Goal: Information Seeking & Learning: Learn about a topic

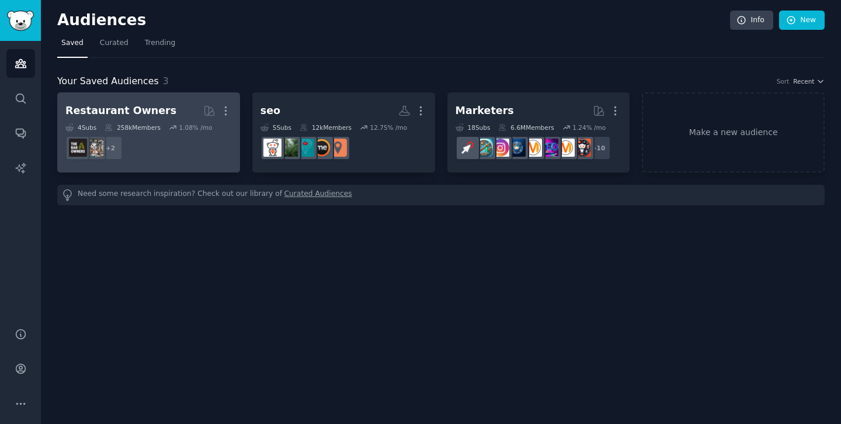
click at [125, 122] on div "Restaurant Owners More 4 Sub s 258k Members 1.08 % /mo + 2" at bounding box center [148, 132] width 167 height 64
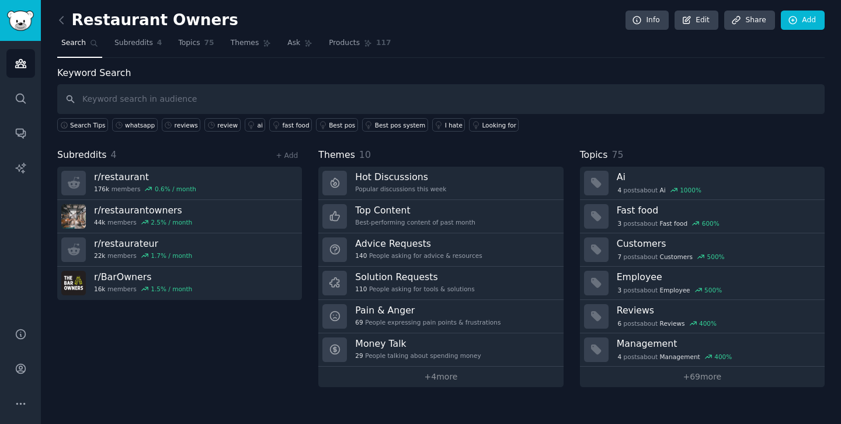
click at [182, 102] on input "text" at bounding box center [441, 99] width 768 height 30
type input "reviews"
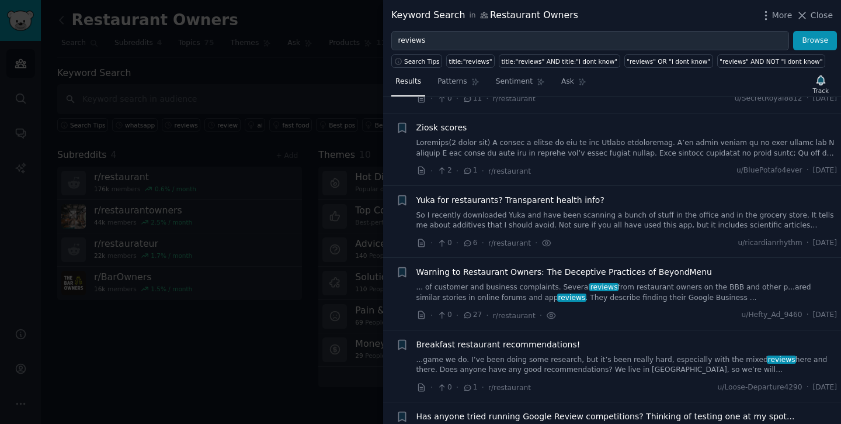
scroll to position [220, 0]
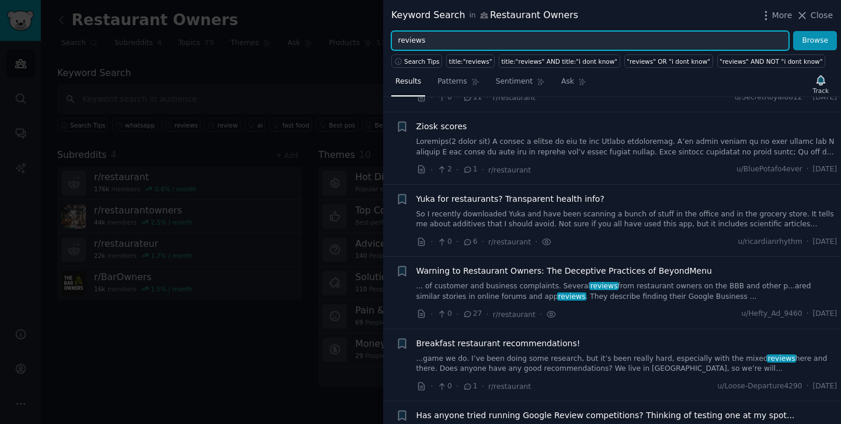
click at [435, 39] on input "reviews" at bounding box center [590, 41] width 398 height 20
type input "review"
click at [793, 31] on button "Browse" at bounding box center [815, 41] width 44 height 20
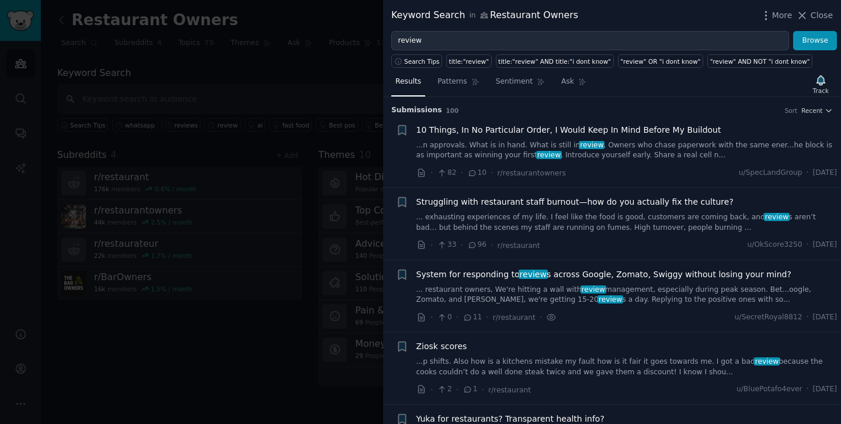
click at [313, 84] on div at bounding box center [420, 212] width 841 height 424
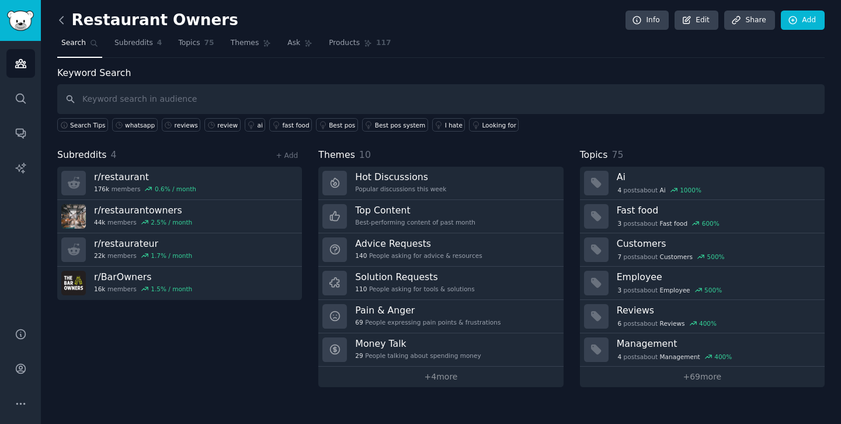
click at [61, 15] on icon at bounding box center [62, 20] width 12 height 12
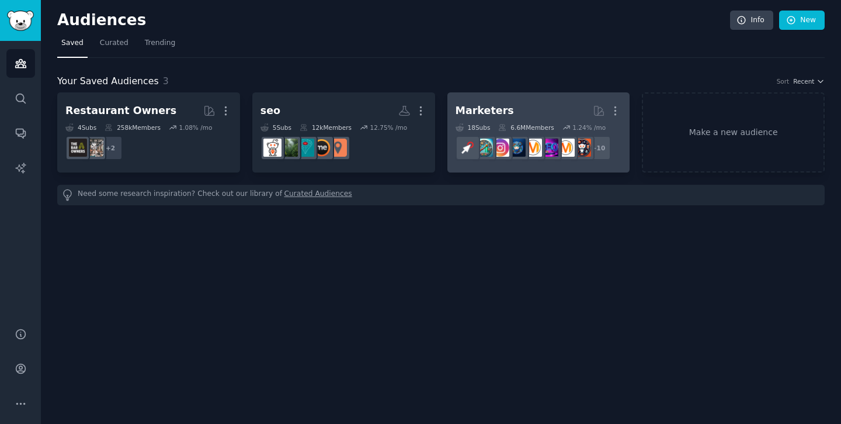
click at [498, 98] on link "Marketers More 18 Sub s 6.6M Members 1.24 % /mo + 10" at bounding box center [539, 132] width 183 height 80
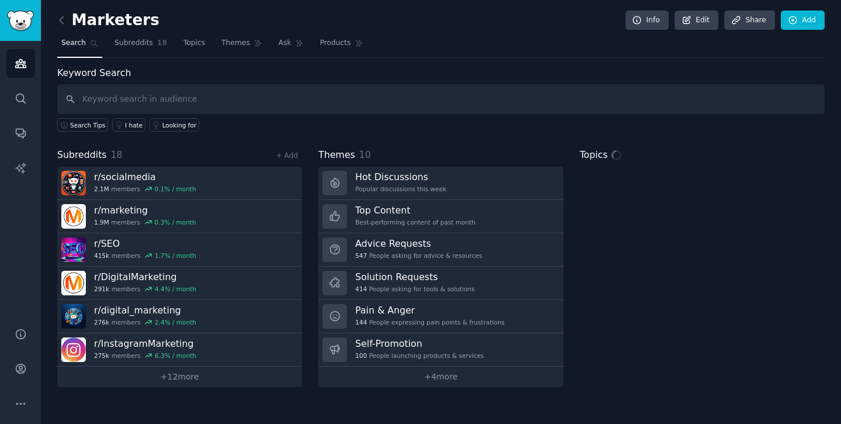
click at [282, 88] on input "text" at bounding box center [441, 99] width 768 height 30
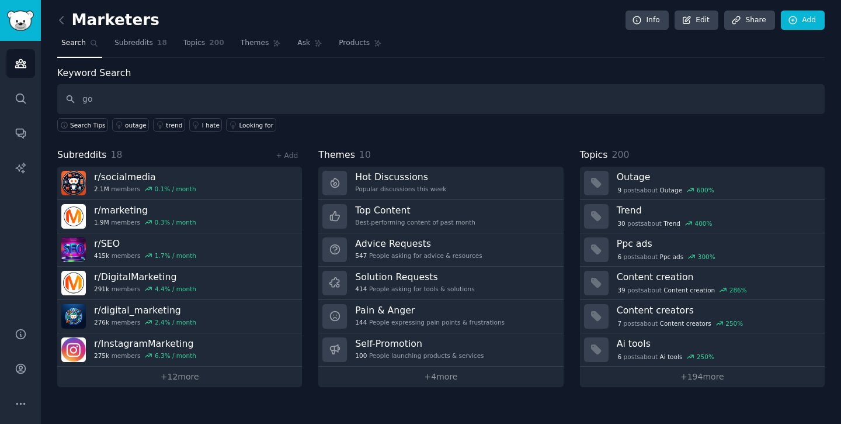
type input "g"
type input "reviews"
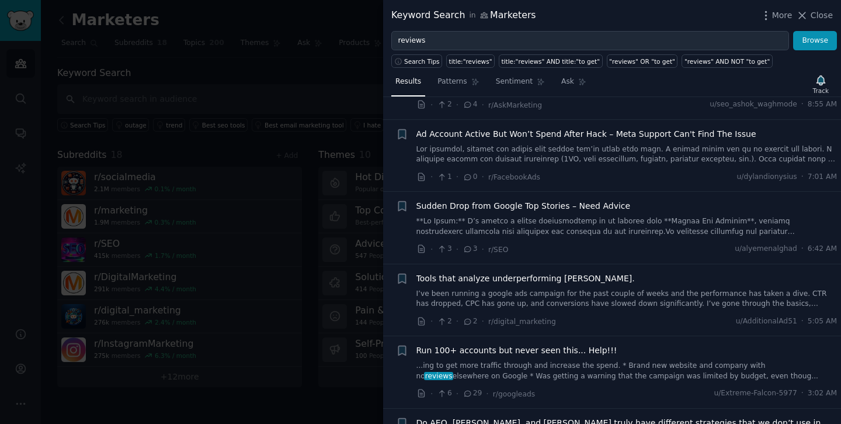
scroll to position [473, 0]
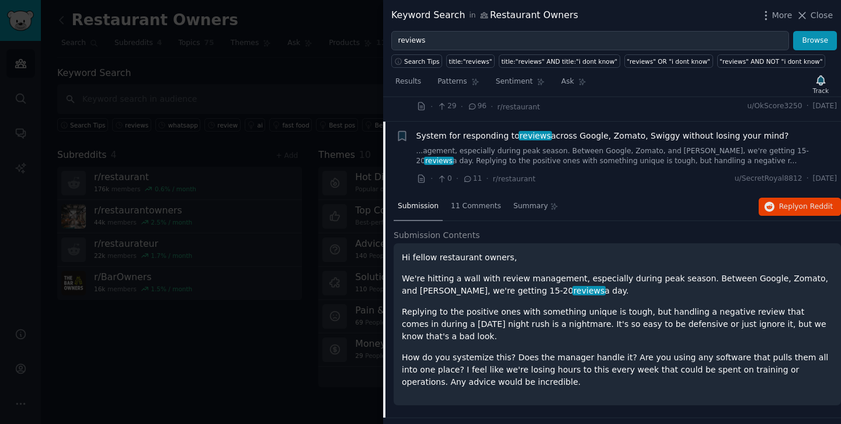
scroll to position [143, 0]
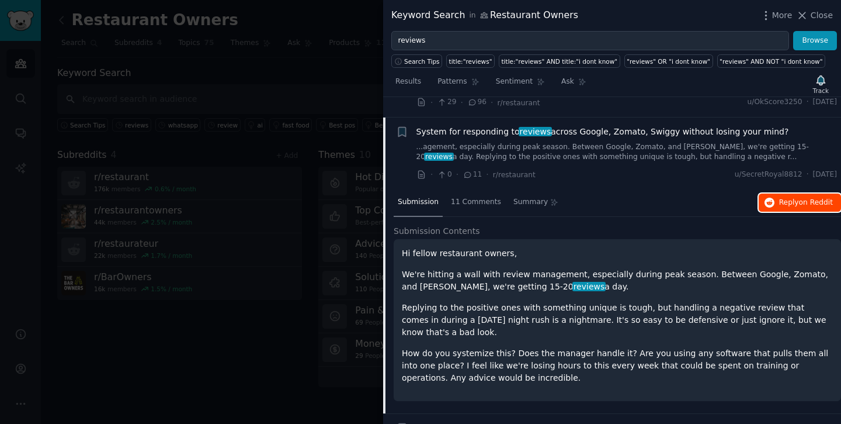
click at [799, 203] on span "on Reddit" at bounding box center [816, 202] width 34 height 8
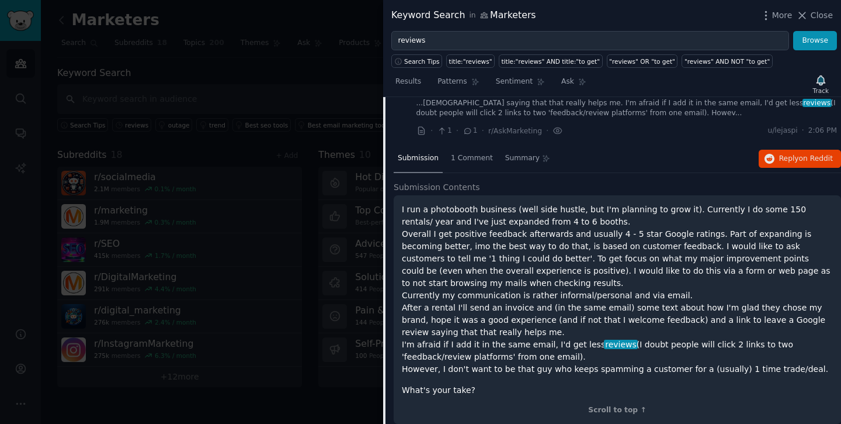
scroll to position [44, 0]
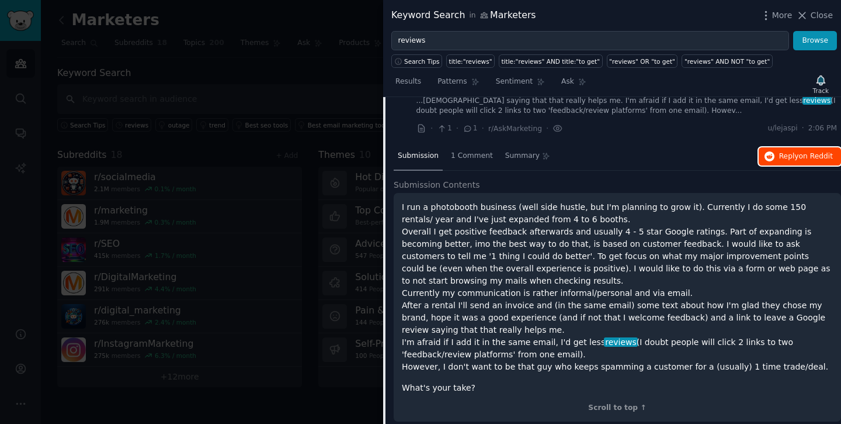
click at [796, 157] on span "Reply on Reddit" at bounding box center [806, 156] width 54 height 11
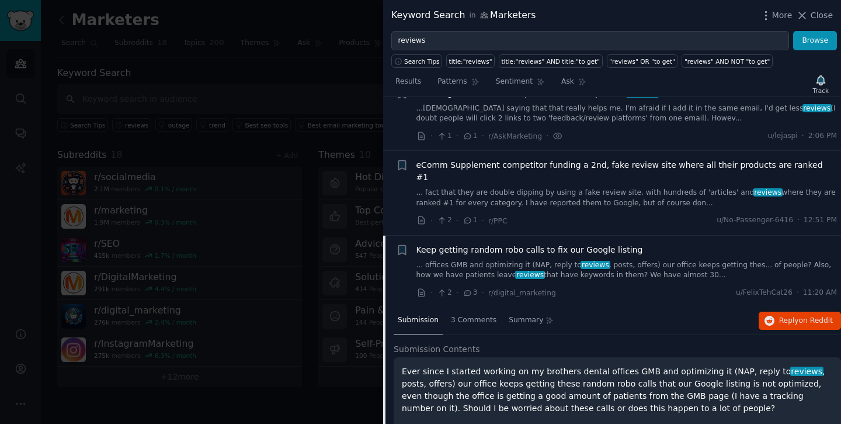
scroll to position [62, 0]
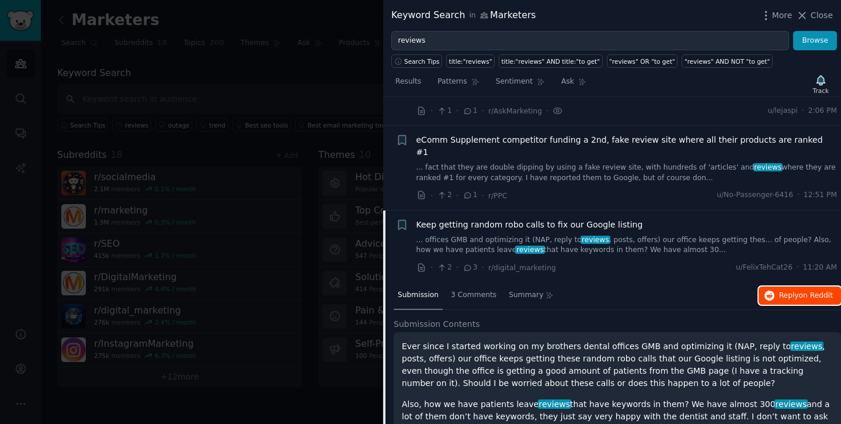
click at [771, 290] on icon "button" at bounding box center [770, 295] width 11 height 11
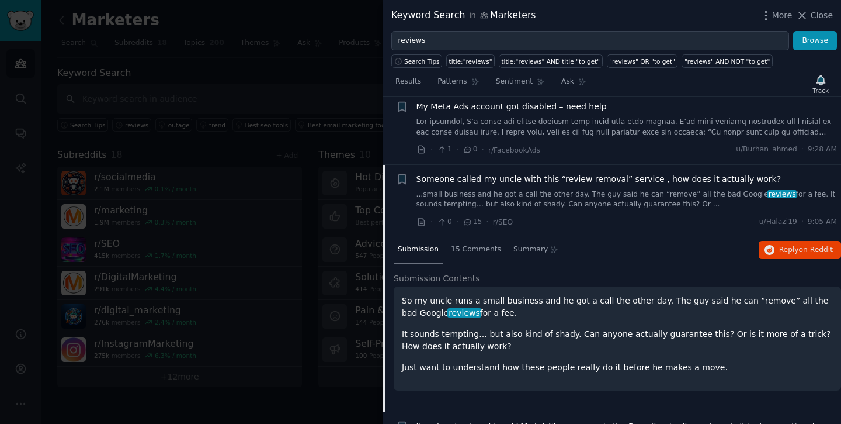
scroll to position [287, 0]
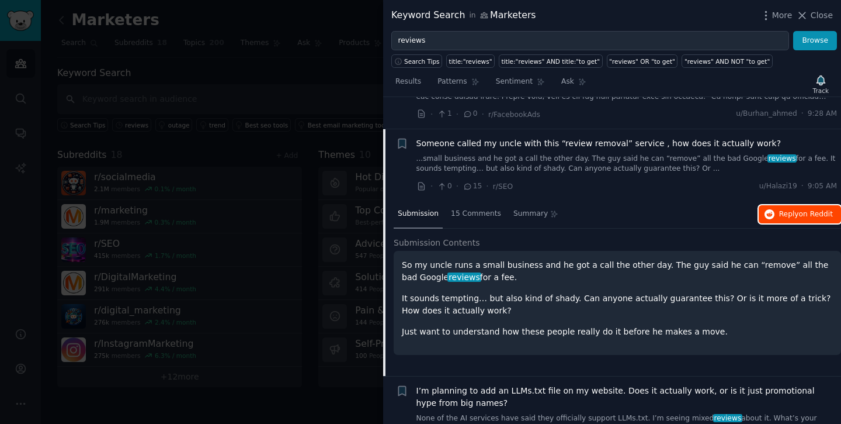
click at [794, 209] on span "Reply on Reddit" at bounding box center [806, 214] width 54 height 11
